Goal: Information Seeking & Learning: Check status

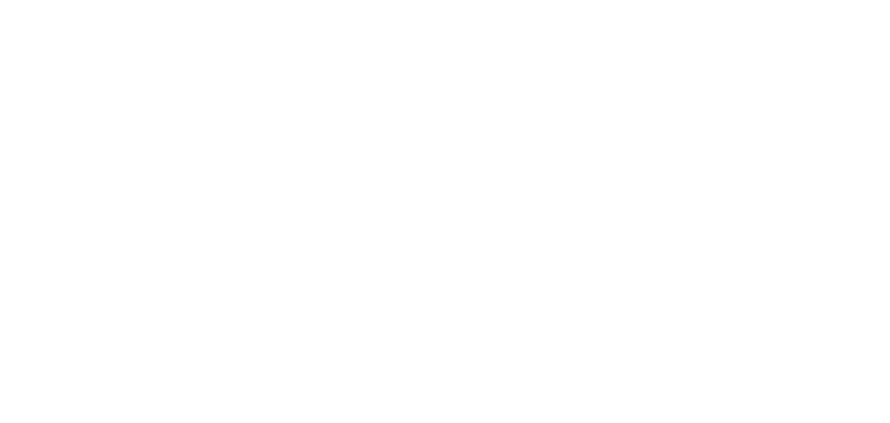
select select
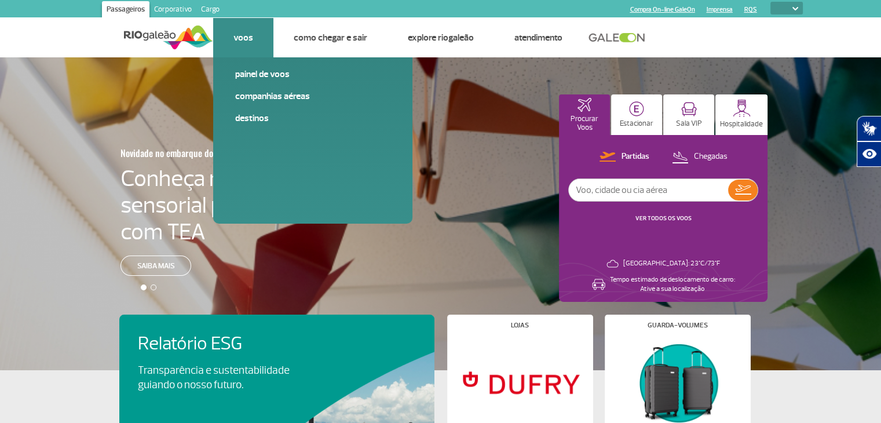
click at [243, 38] on link "Voos" at bounding box center [243, 38] width 20 height 12
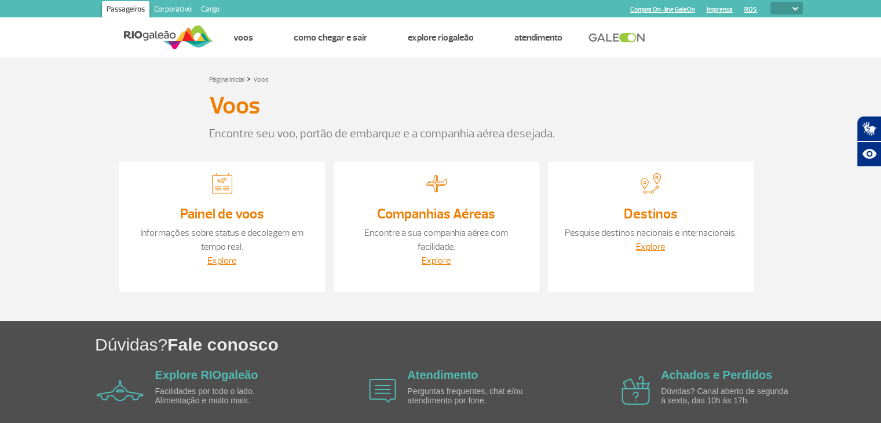
click at [218, 213] on link "Painel de voos" at bounding box center [222, 213] width 84 height 17
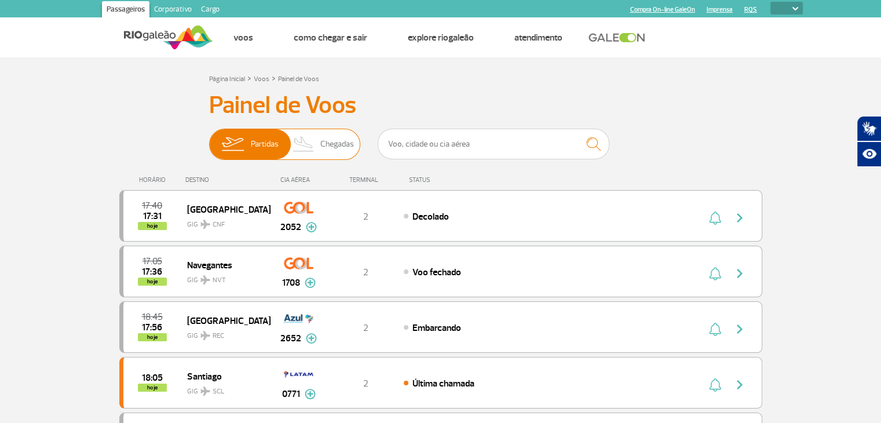
click at [270, 142] on span "Partidas" at bounding box center [265, 144] width 28 height 30
click at [209, 138] on input "Partidas Chegadas" at bounding box center [209, 138] width 0 height 0
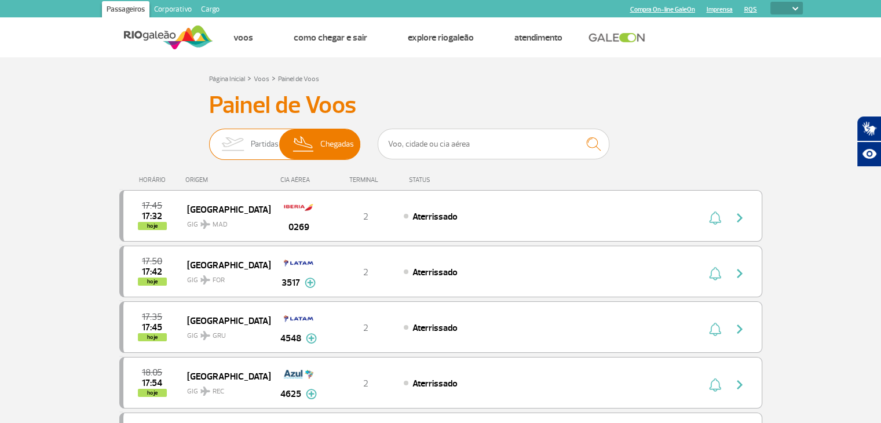
click at [338, 144] on span "Chegadas" at bounding box center [337, 144] width 34 height 30
click at [209, 138] on input "Partidas Chegadas" at bounding box center [209, 138] width 0 height 0
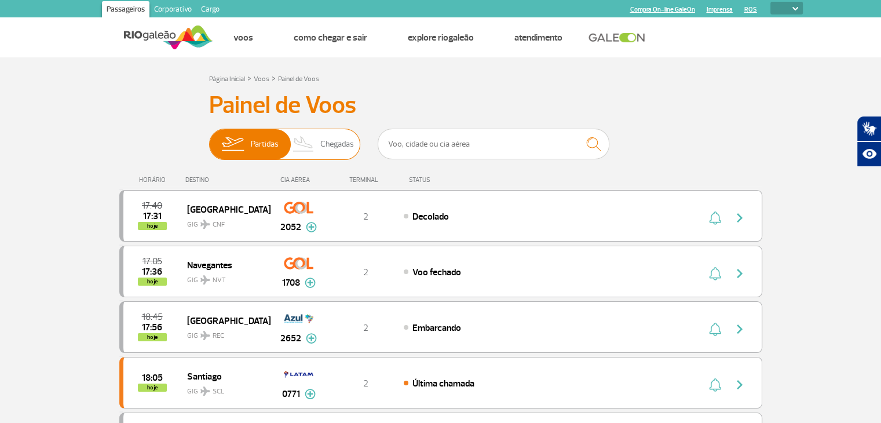
click at [254, 146] on span "Partidas" at bounding box center [265, 144] width 28 height 30
click at [209, 138] on input "Partidas Chegadas" at bounding box center [209, 138] width 0 height 0
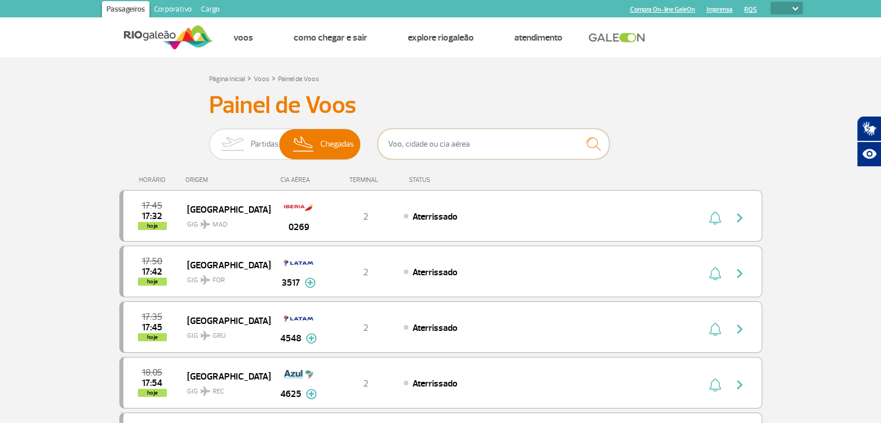
click at [425, 142] on input "text" at bounding box center [494, 144] width 232 height 31
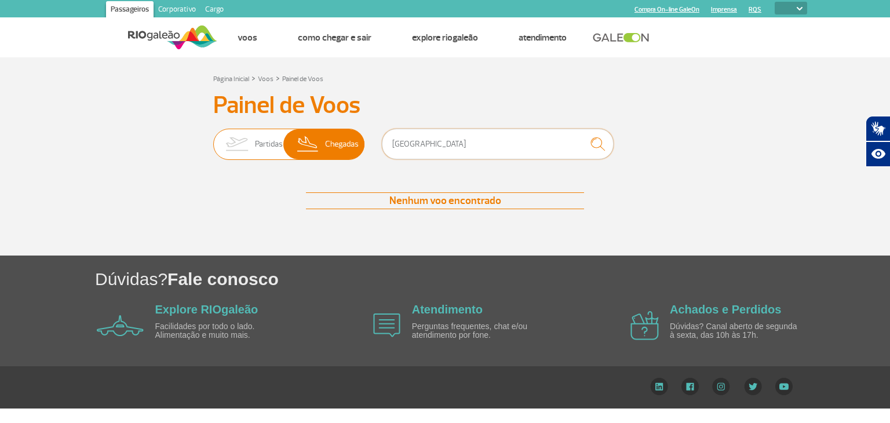
type input "[GEOGRAPHIC_DATA]"
click at [345, 144] on span "Chegadas" at bounding box center [342, 144] width 34 height 30
click at [213, 138] on input "Partidas Chegadas" at bounding box center [213, 138] width 0 height 0
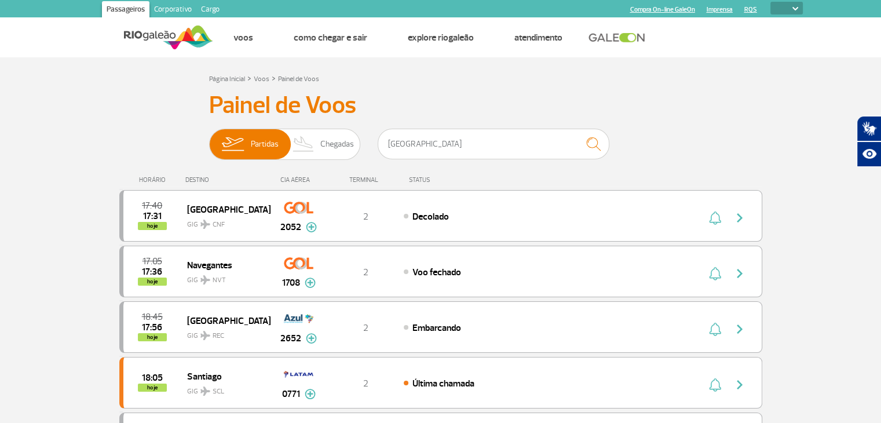
click at [134, 8] on link "Passageiros" at bounding box center [125, 10] width 47 height 19
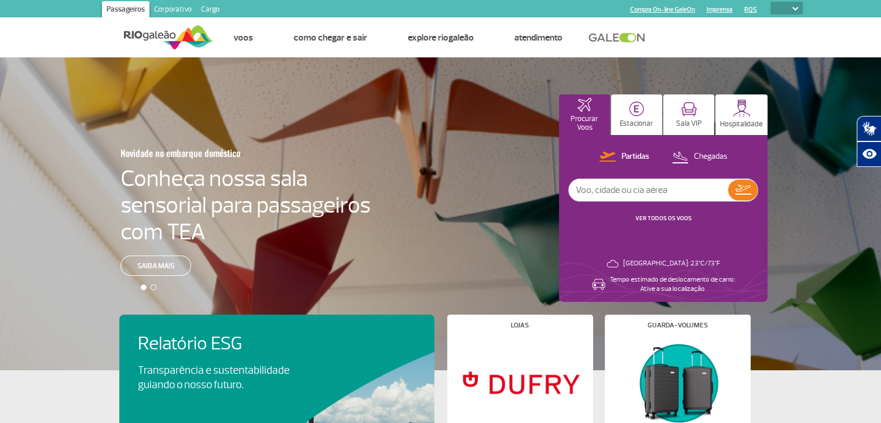
click at [618, 189] on input "text" at bounding box center [648, 190] width 159 height 22
type input "Petrolina"
click at [677, 216] on link "VER TODOS OS VOOS" at bounding box center [663, 218] width 56 height 8
